Goal: Consume media (video, audio)

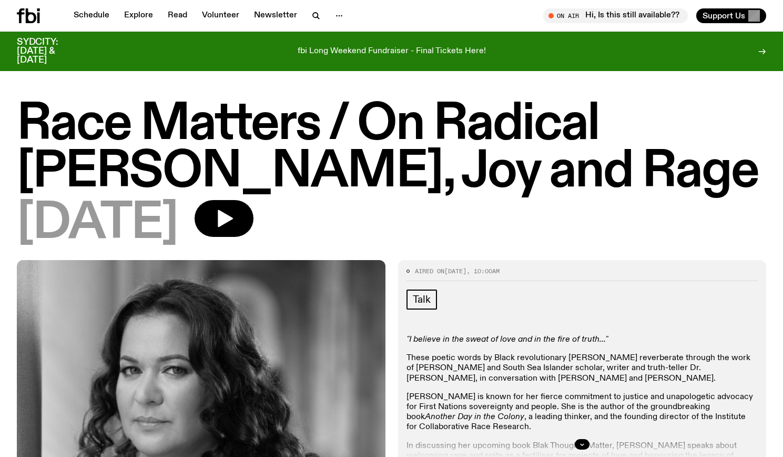
scroll to position [79, 0]
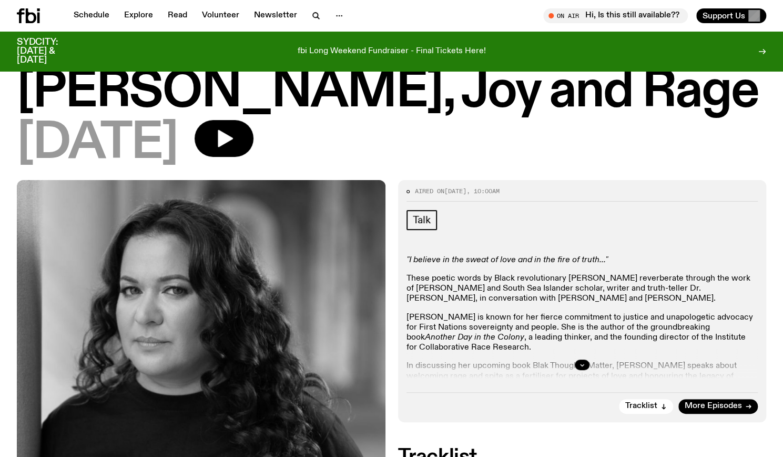
click at [618, 199] on div "Aired on [DATE] 10:00am" at bounding box center [583, 194] width 352 height 13
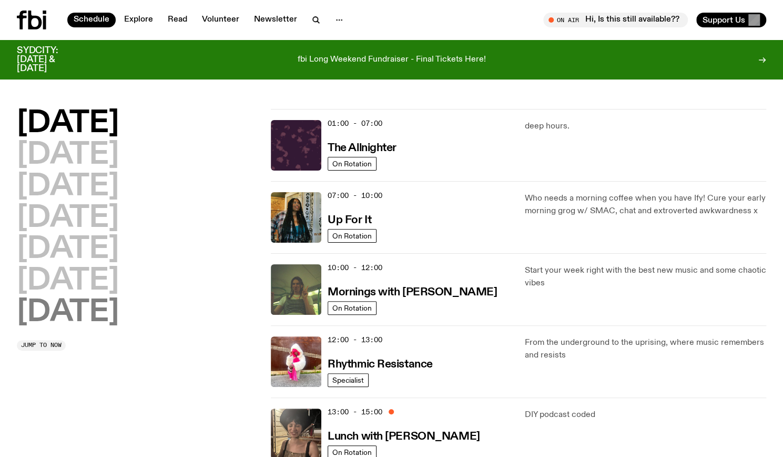
click at [117, 315] on h2 "[DATE]" at bounding box center [68, 312] width 102 height 29
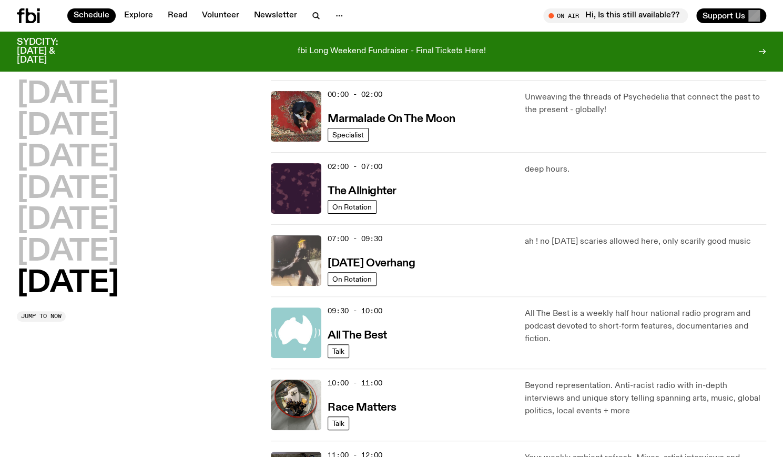
scroll to position [29, 0]
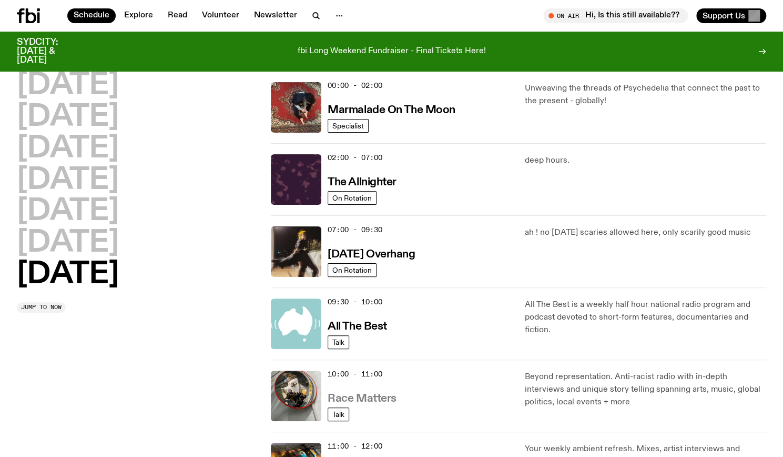
click at [366, 395] on h3 "Race Matters" at bounding box center [362, 398] width 69 height 11
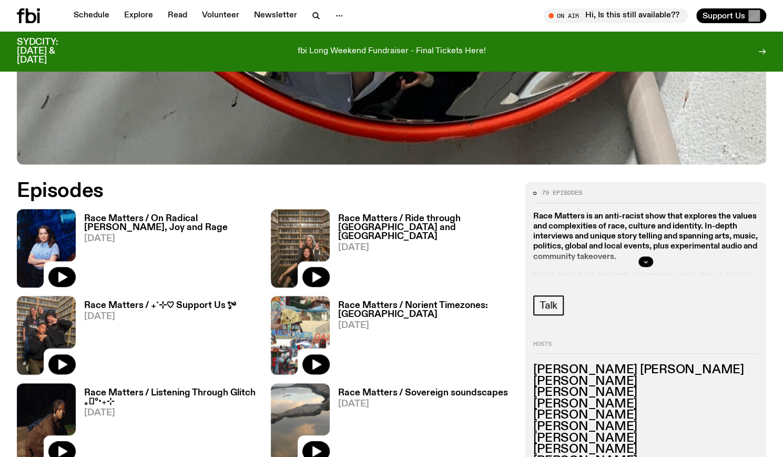
scroll to position [411, 0]
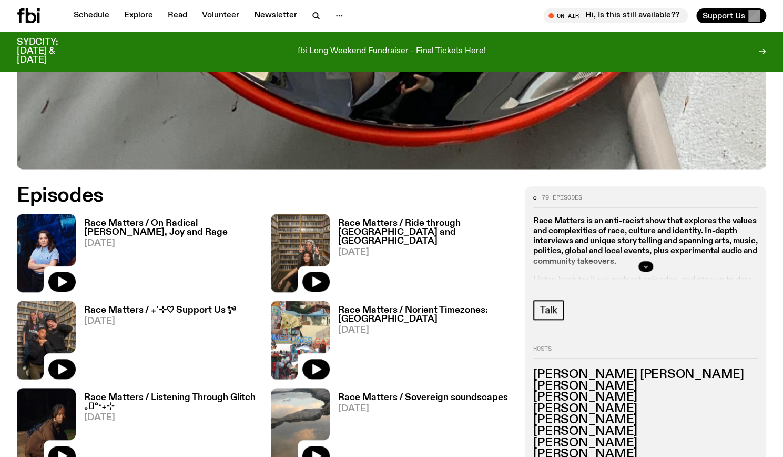
click at [174, 228] on h3 "Race Matters / On Radical [PERSON_NAME], Joy and Rage" at bounding box center [171, 228] width 174 height 18
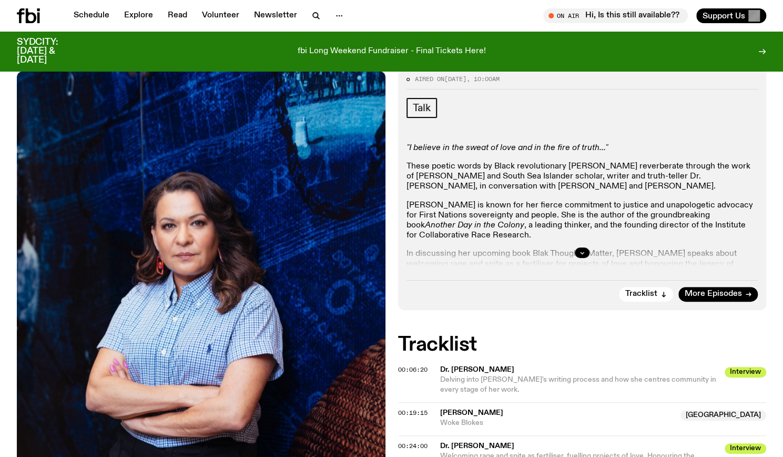
scroll to position [191, 0]
click at [580, 268] on div at bounding box center [583, 253] width 352 height 34
click at [584, 253] on icon "button" at bounding box center [582, 253] width 6 height 6
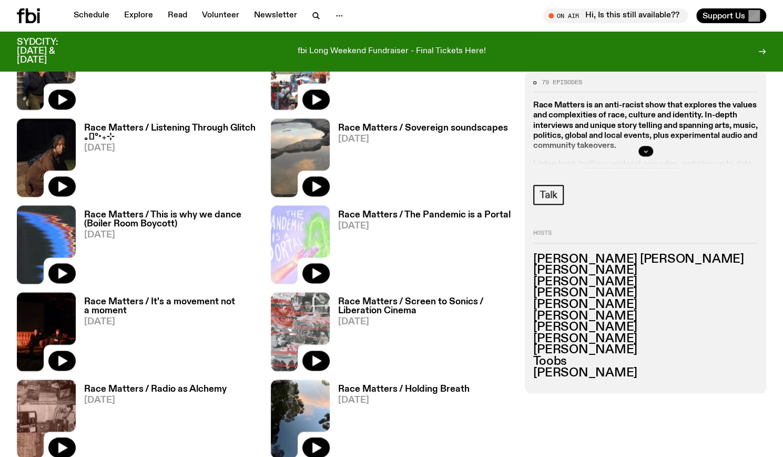
scroll to position [731, 0]
